Goal: Complete application form

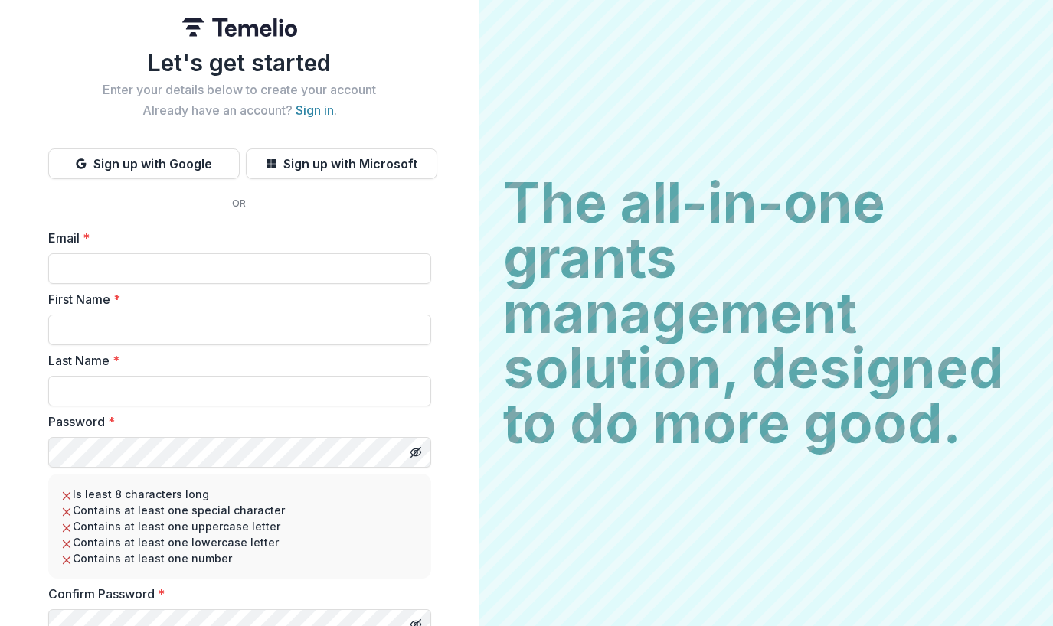
click at [313, 109] on link "Sign in" at bounding box center [314, 110] width 38 height 15
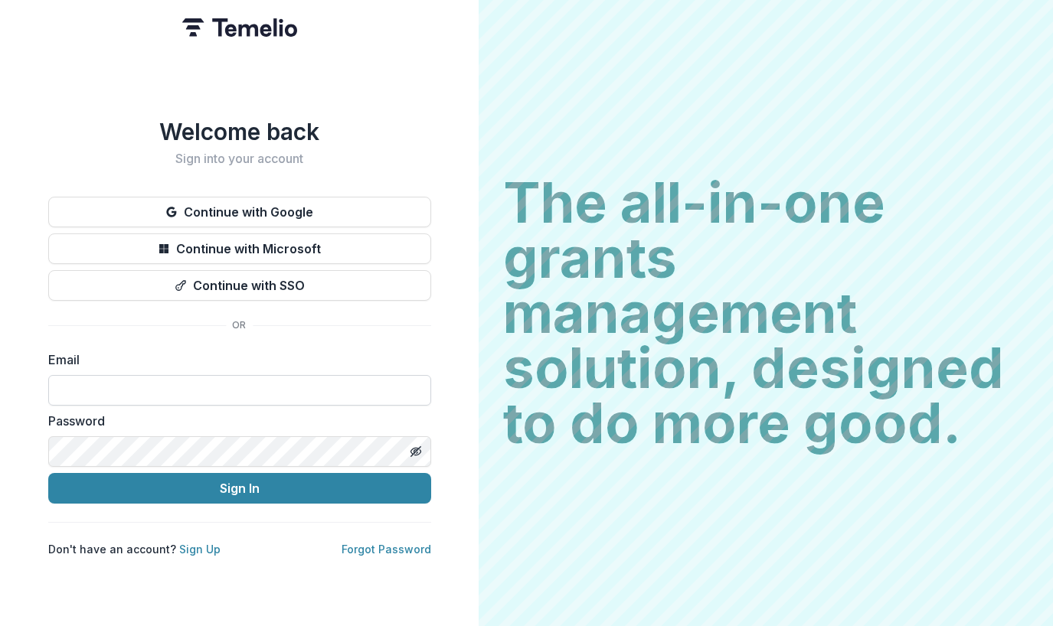
click at [142, 381] on input at bounding box center [239, 390] width 383 height 31
type input "**********"
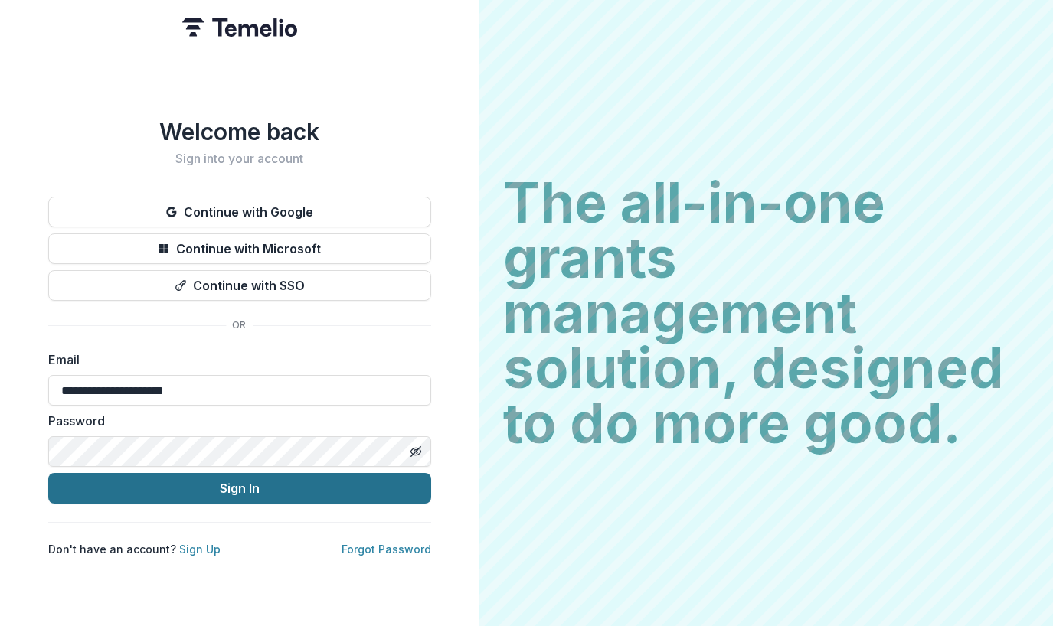
click at [176, 488] on button "Sign In" at bounding box center [239, 488] width 383 height 31
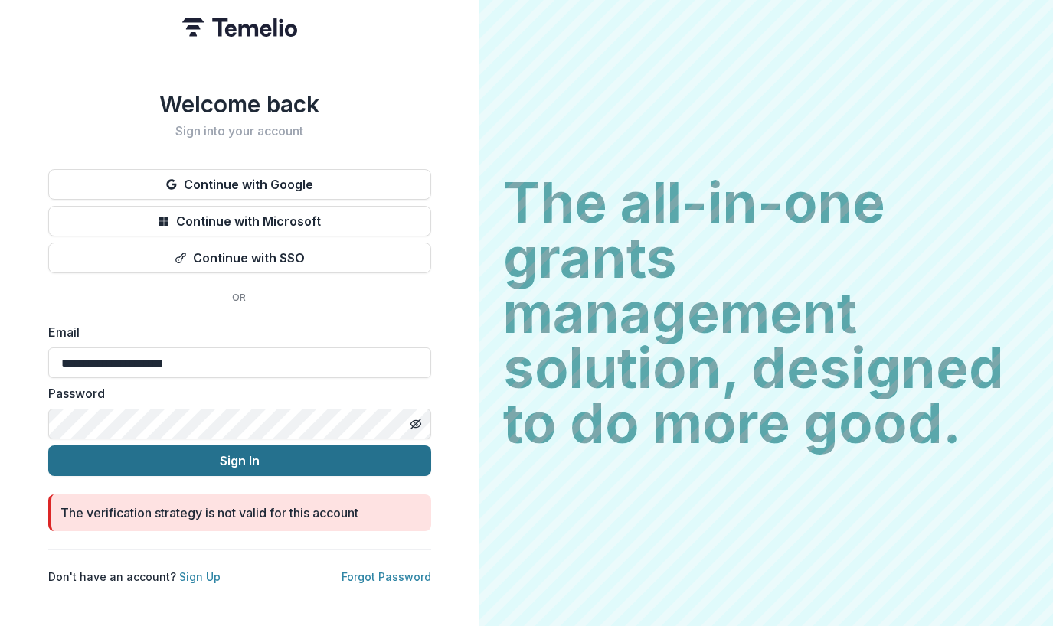
click at [214, 450] on button "Sign In" at bounding box center [239, 461] width 383 height 31
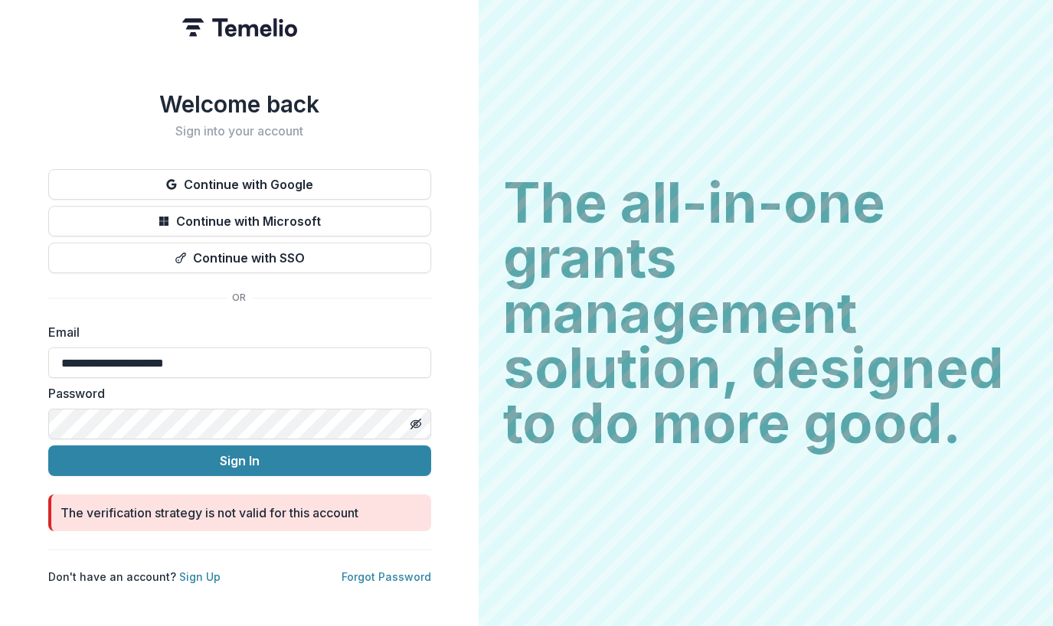
click at [181, 511] on div "The verification strategy is not valid for this account" at bounding box center [209, 513] width 298 height 18
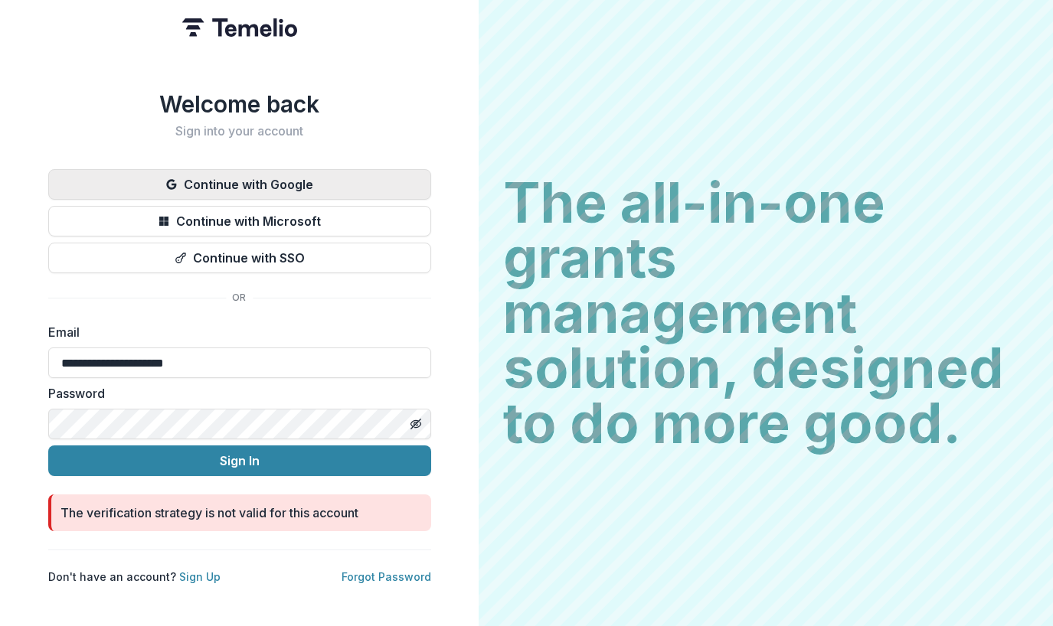
click at [264, 186] on button "Continue with Google" at bounding box center [239, 184] width 383 height 31
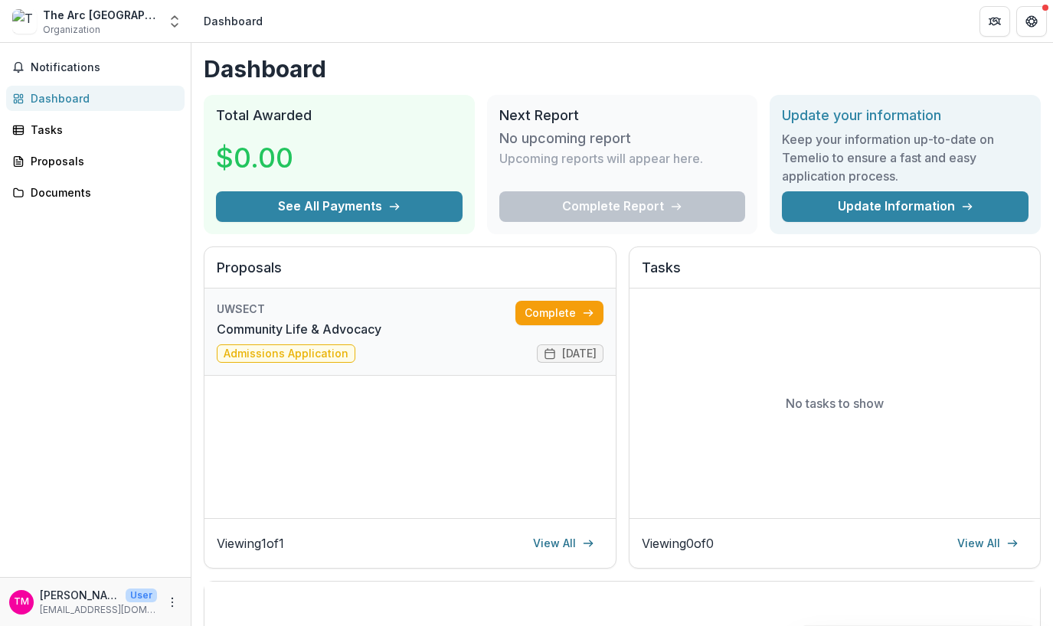
click at [287, 338] on link "Community Life & Advocacy" at bounding box center [299, 329] width 165 height 18
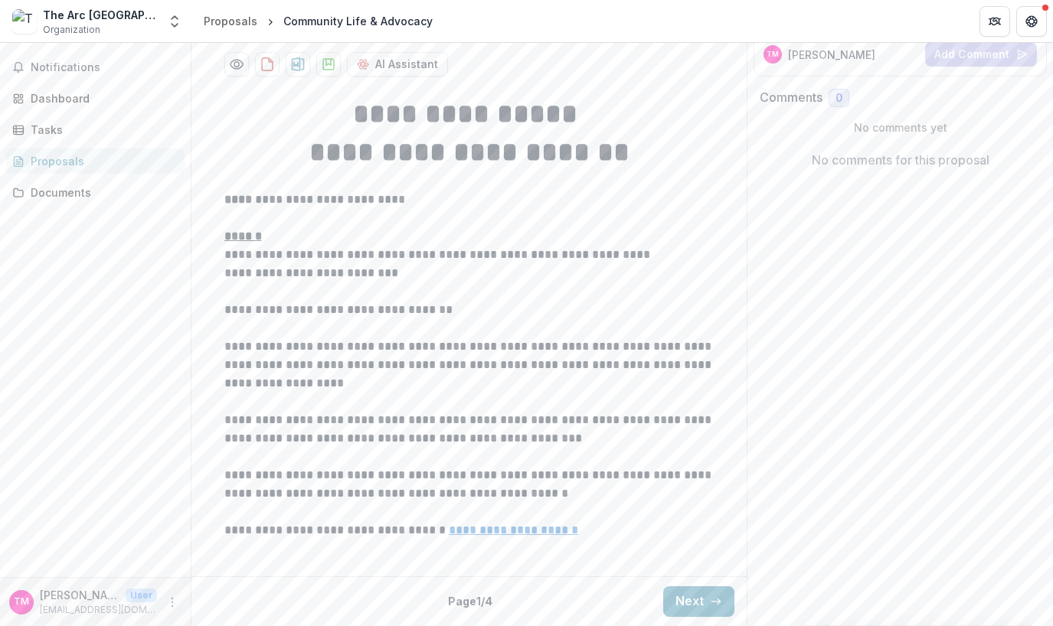
scroll to position [376, 0]
click at [683, 604] on button "Next" at bounding box center [698, 601] width 71 height 31
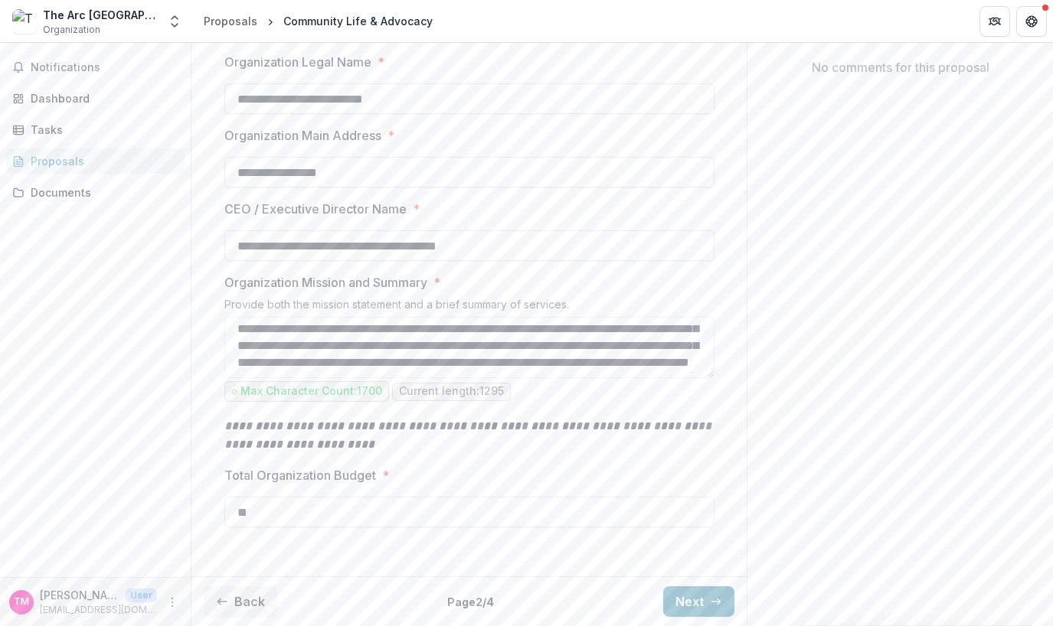
scroll to position [468, 0]
click at [687, 592] on button "Next" at bounding box center [698, 601] width 71 height 31
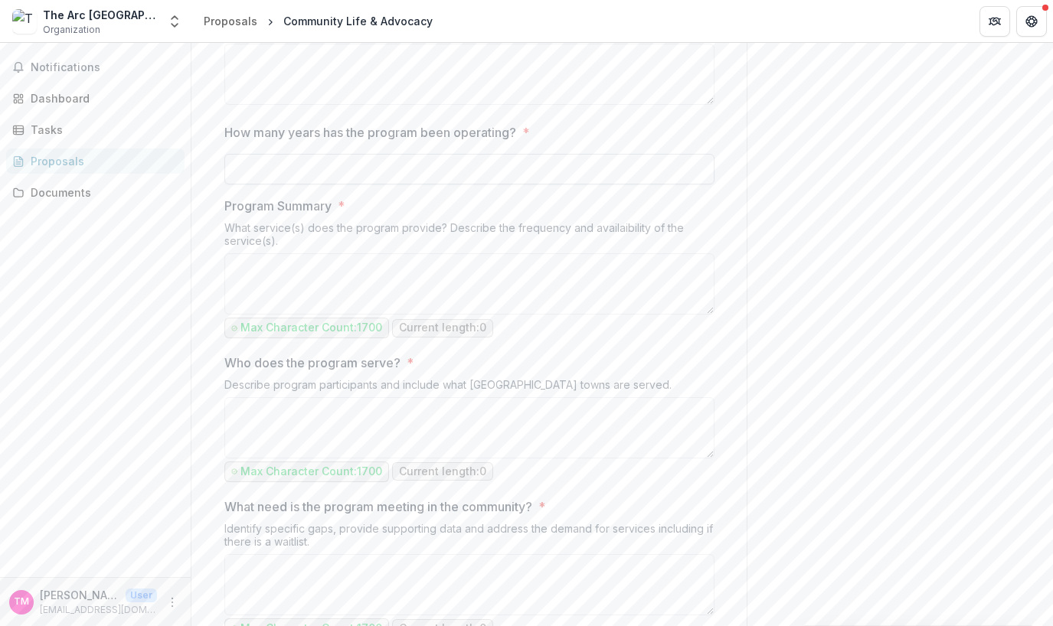
click at [335, 184] on input "How many years has the program been operating? *" at bounding box center [469, 169] width 490 height 31
type input "*"
click at [281, 184] on input "How many years has the program been operating? *" at bounding box center [469, 169] width 490 height 31
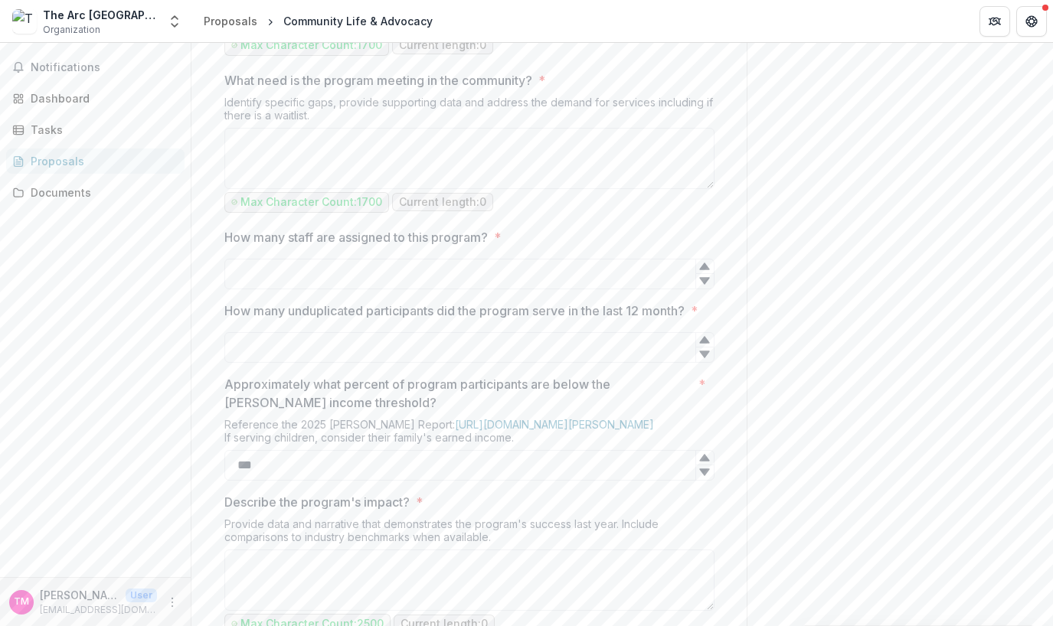
scroll to position [919, 0]
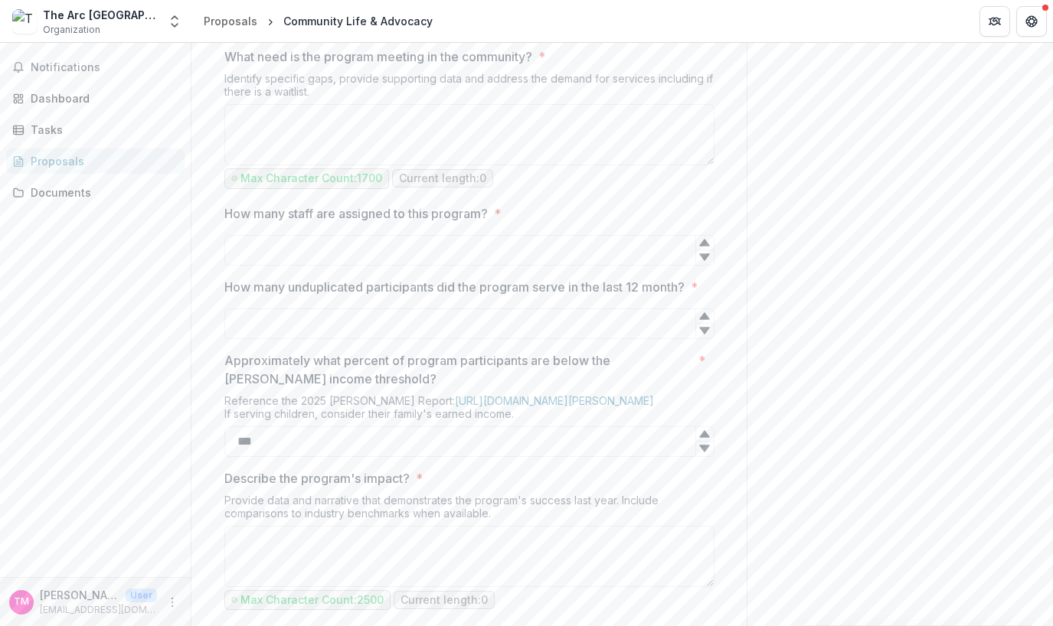
type input "**********"
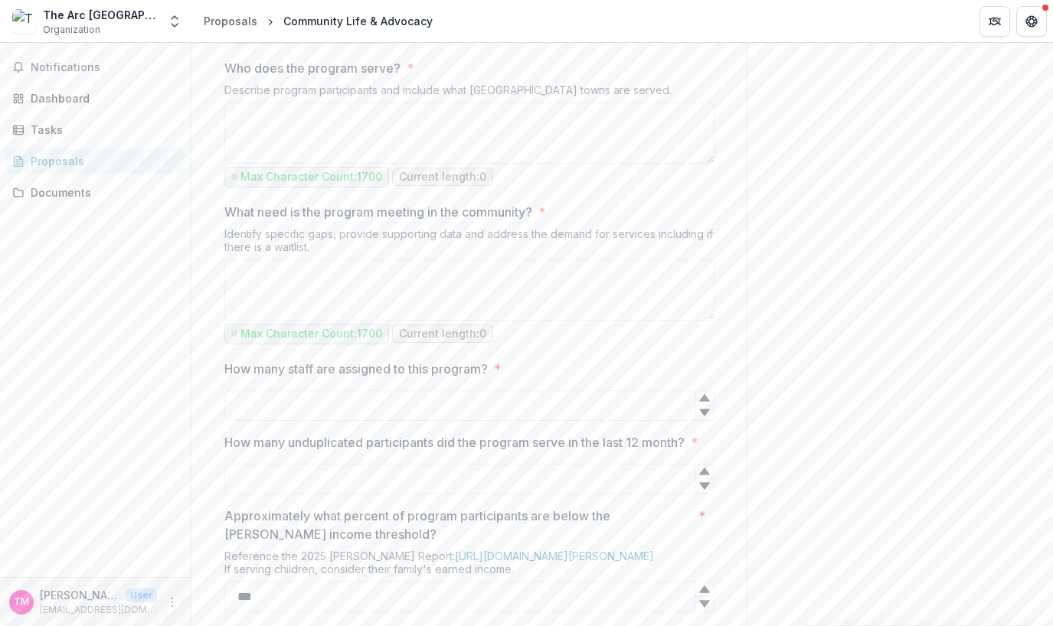
scroll to position [689, 0]
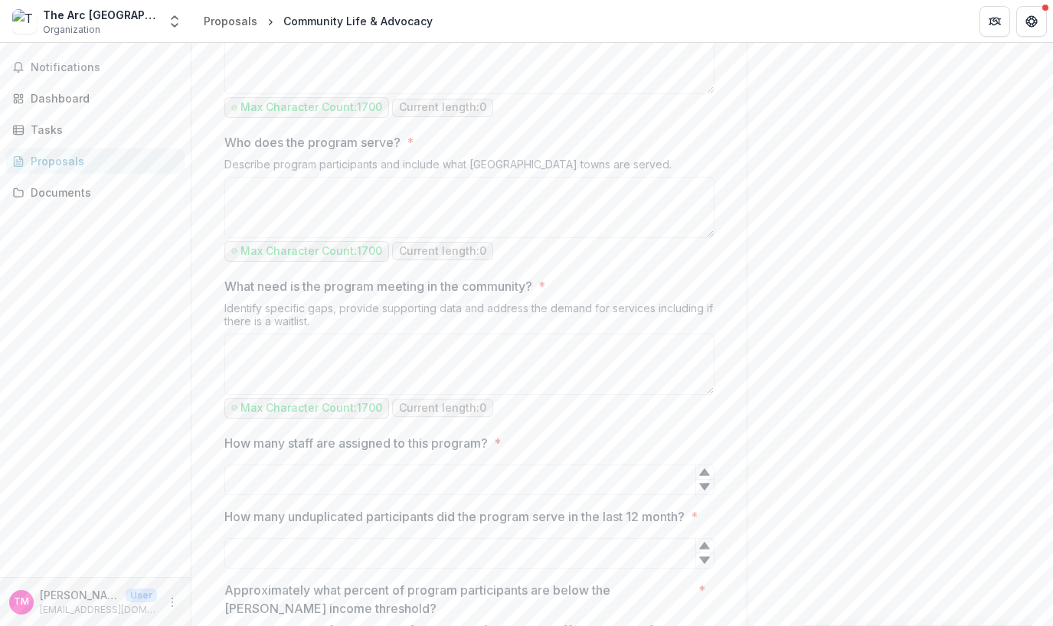
click at [700, 419] on div "Max Character Count: 1700 Current length: 0" at bounding box center [469, 408] width 490 height 21
